Goal: Task Accomplishment & Management: Use online tool/utility

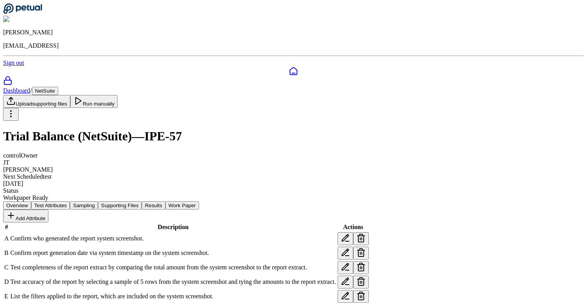
click at [165, 201] on button "Results" at bounding box center [153, 205] width 23 height 8
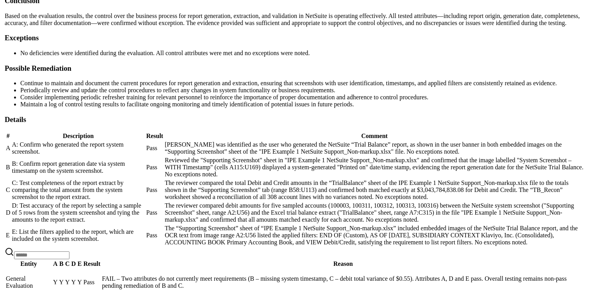
scroll to position [475, 0]
click at [63, 268] on td "Y" at bounding box center [59, 281] width 5 height 27
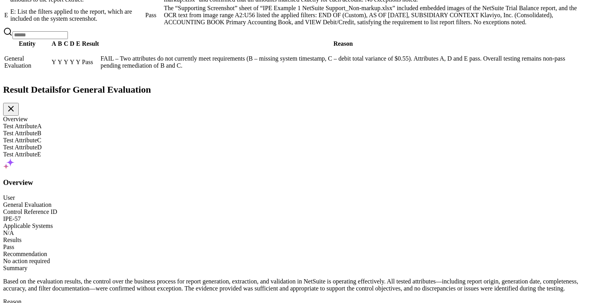
click at [43, 130] on div "Test Attribute B" at bounding box center [295, 133] width 584 height 7
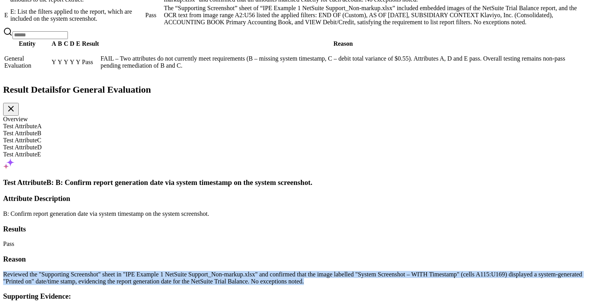
drag, startPoint x: 265, startPoint y: 161, endPoint x: 301, endPoint y: 206, distance: 57.8
click at [301, 255] on div "Reason Reviewed the "Supporting Screenshot" sheet in "IPE Example 1 NetSuite Su…" at bounding box center [295, 270] width 584 height 30
click at [16, 104] on icon at bounding box center [10, 108] width 9 height 9
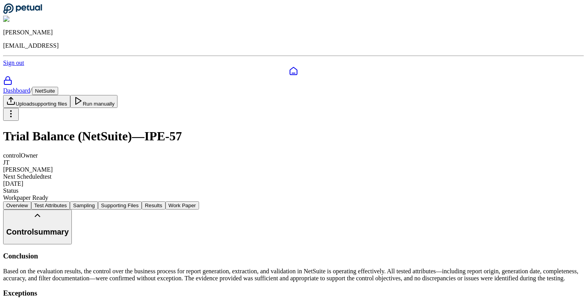
click at [70, 201] on button "Test Attributes" at bounding box center [50, 205] width 39 height 8
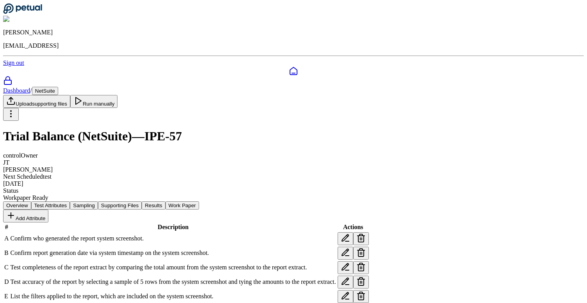
click at [350, 248] on icon at bounding box center [345, 252] width 9 height 9
drag, startPoint x: 279, startPoint y: 139, endPoint x: 334, endPoint y: 141, distance: 55.1
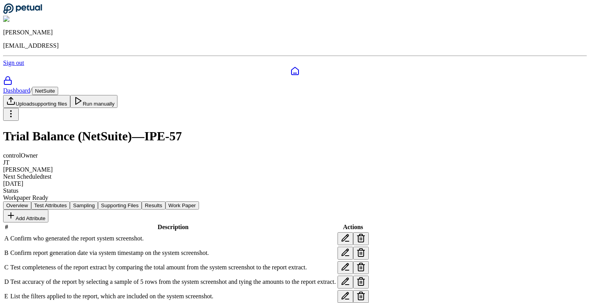
type textarea "**********"
click at [118, 95] on button "Run manually" at bounding box center [94, 101] width 48 height 13
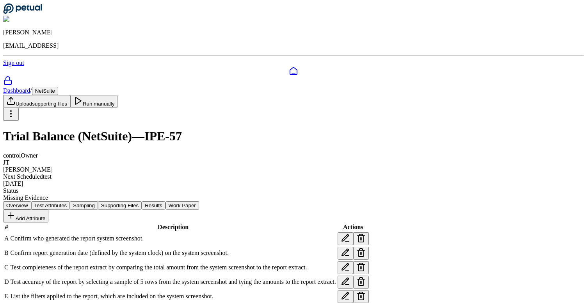
click at [98, 201] on button "Sampling" at bounding box center [84, 205] width 28 height 8
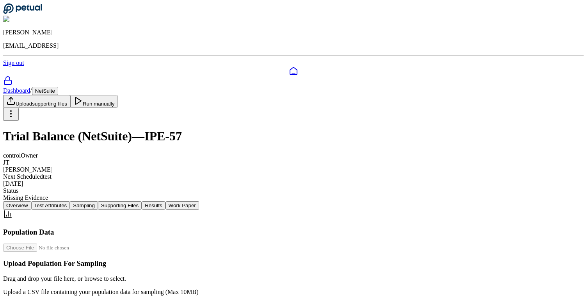
click at [165, 201] on button "Results" at bounding box center [153, 205] width 23 height 8
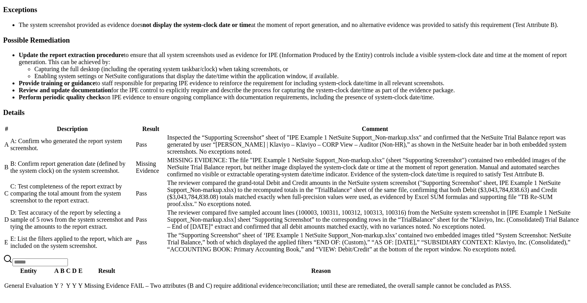
scroll to position [554, 0]
click at [83, 275] on td "Y" at bounding box center [80, 285] width 5 height 20
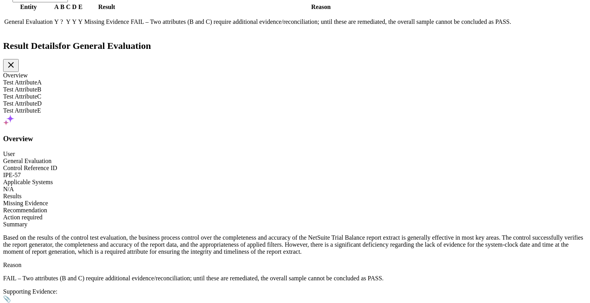
click at [50, 86] on div "Test Attribute B" at bounding box center [295, 89] width 584 height 7
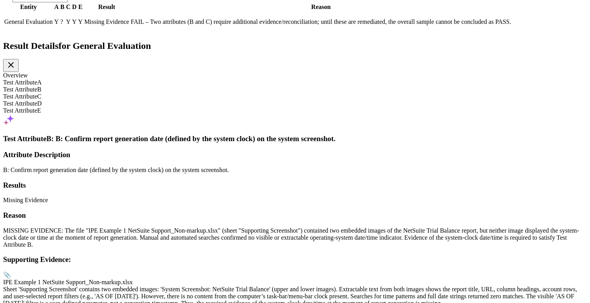
click at [16, 60] on icon at bounding box center [10, 64] width 9 height 9
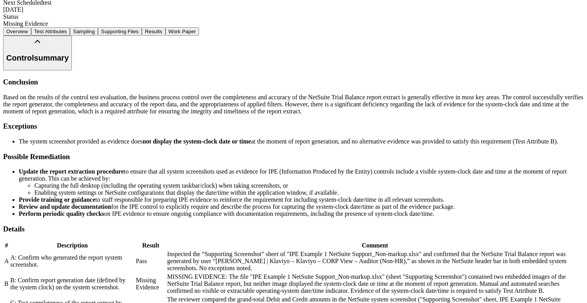
scroll to position [35, 0]
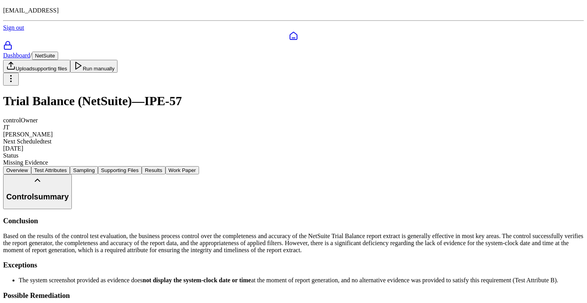
click at [70, 166] on button "Test Attributes" at bounding box center [50, 170] width 39 height 8
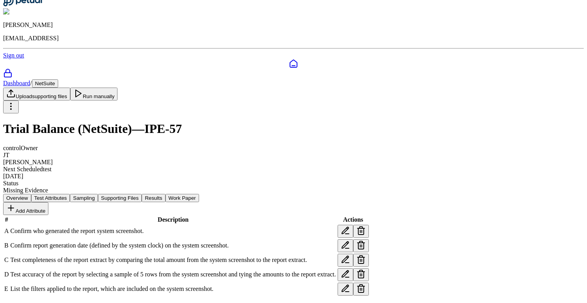
scroll to position [63, 0]
click at [350, 240] on icon at bounding box center [345, 244] width 9 height 9
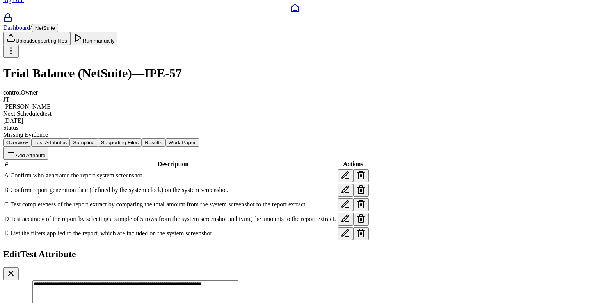
click at [239, 280] on textarea "**********" at bounding box center [135, 299] width 206 height 38
type textarea "**********"
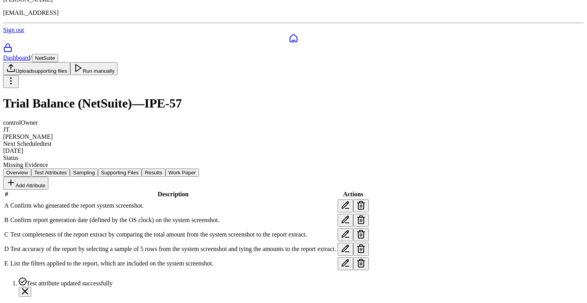
scroll to position [0, 0]
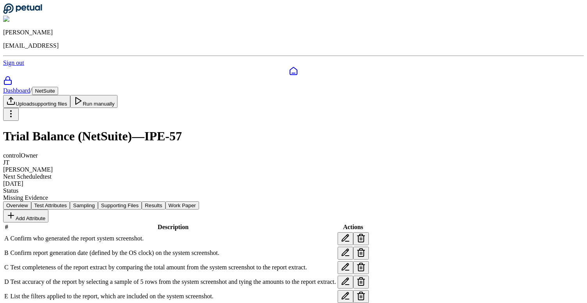
click at [118, 95] on button "Run manually" at bounding box center [94, 101] width 48 height 13
click at [98, 201] on button "Sampling" at bounding box center [84, 205] width 28 height 8
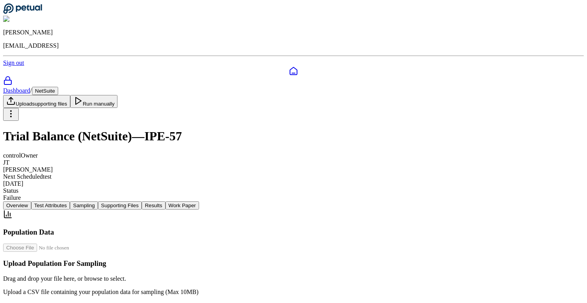
click at [165, 201] on button "Results" at bounding box center [153, 205] width 23 height 8
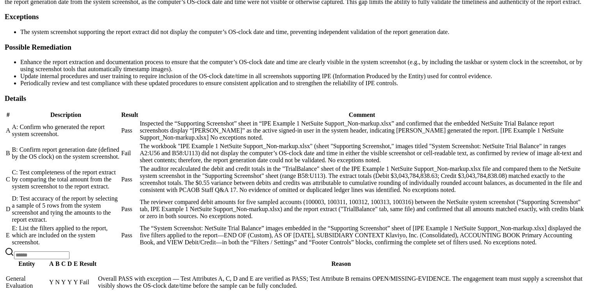
scroll to position [497, 0]
click at [71, 278] on span "Y" at bounding box center [68, 281] width 5 height 7
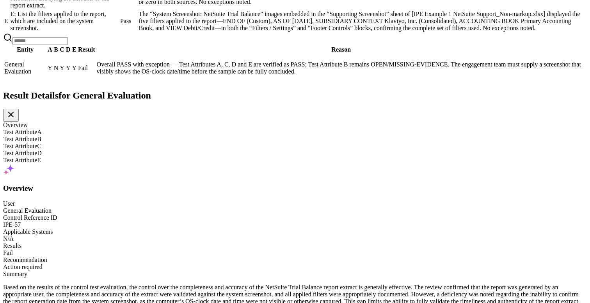
click at [39, 135] on div "Test Attribute B" at bounding box center [295, 138] width 584 height 7
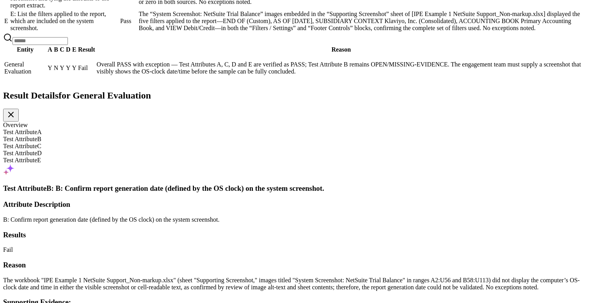
click at [16, 110] on icon at bounding box center [10, 114] width 9 height 9
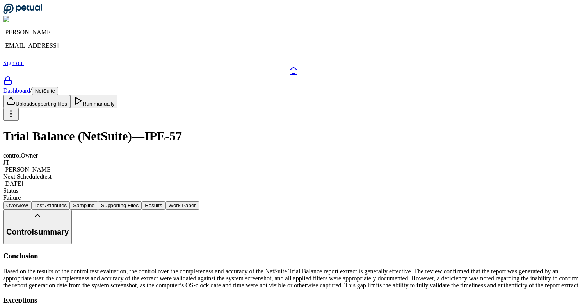
click at [70, 201] on button "Test Attributes" at bounding box center [50, 205] width 39 height 8
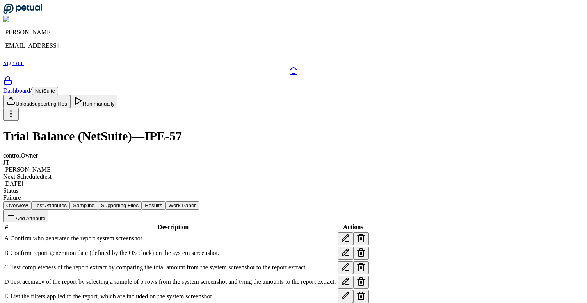
click at [349, 249] on icon at bounding box center [345, 252] width 7 height 7
drag, startPoint x: 280, startPoint y: 139, endPoint x: 342, endPoint y: 139, distance: 62.1
type textarea "**********"
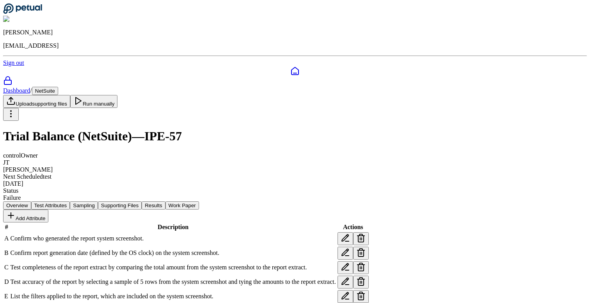
click at [118, 95] on button "Run manually" at bounding box center [94, 101] width 48 height 13
click at [98, 201] on button "Sampling" at bounding box center [84, 205] width 28 height 8
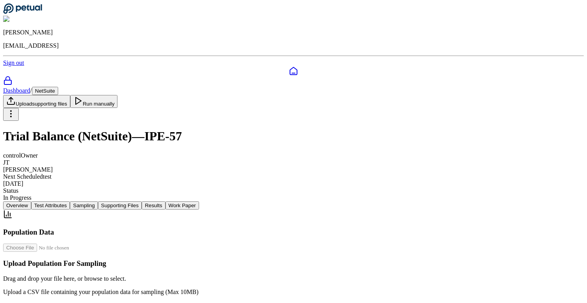
click at [142, 201] on button "Supporting Files" at bounding box center [120, 205] width 44 height 8
